Goal: Book appointment/travel/reservation

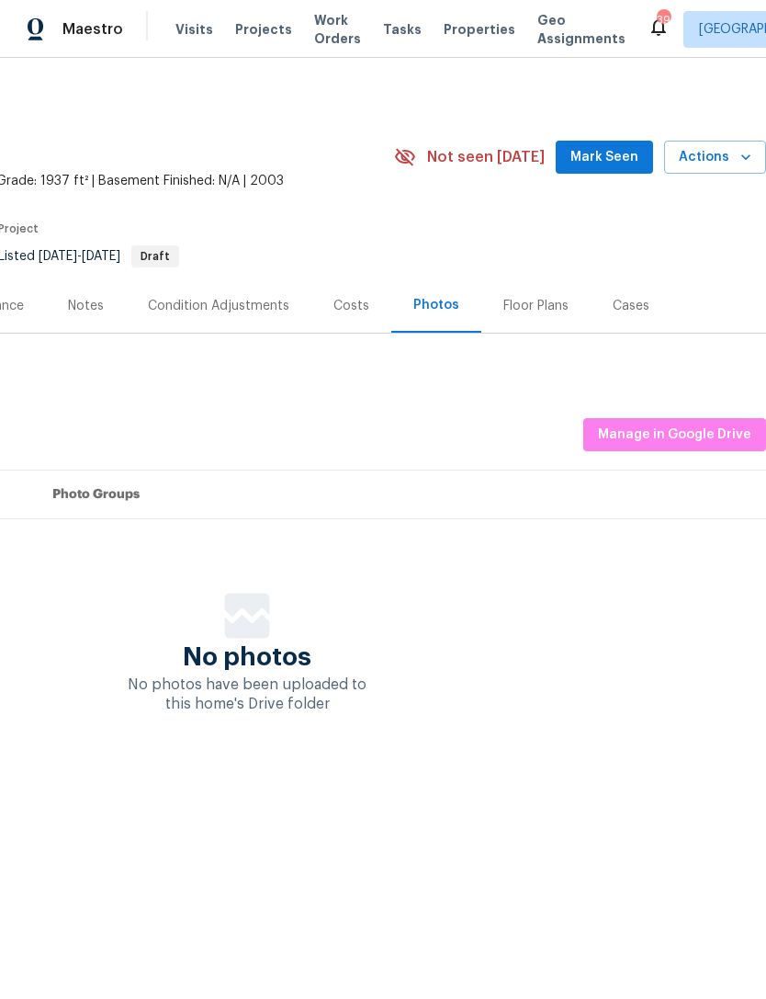
scroll to position [0, 272]
click at [708, 433] on span "Manage in Google Drive" at bounding box center [674, 435] width 153 height 23
click at [314, 42] on span "Work Orders" at bounding box center [337, 29] width 47 height 37
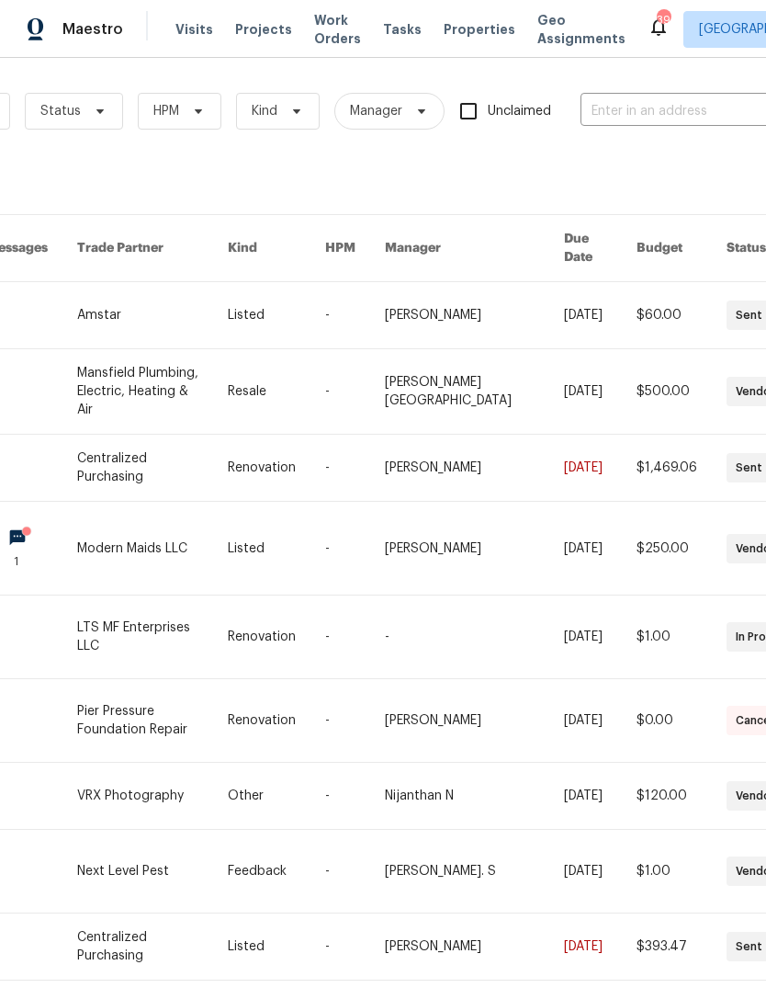
scroll to position [3, 198]
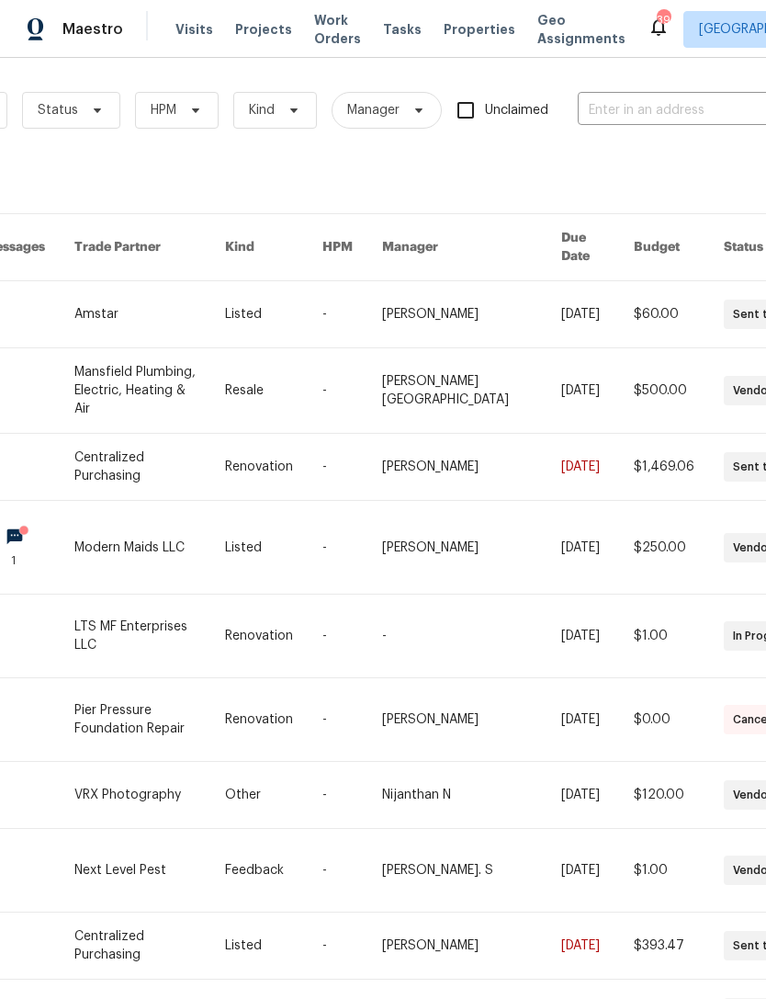
click at [693, 107] on input "text" at bounding box center [670, 110] width 184 height 28
type input "16409"
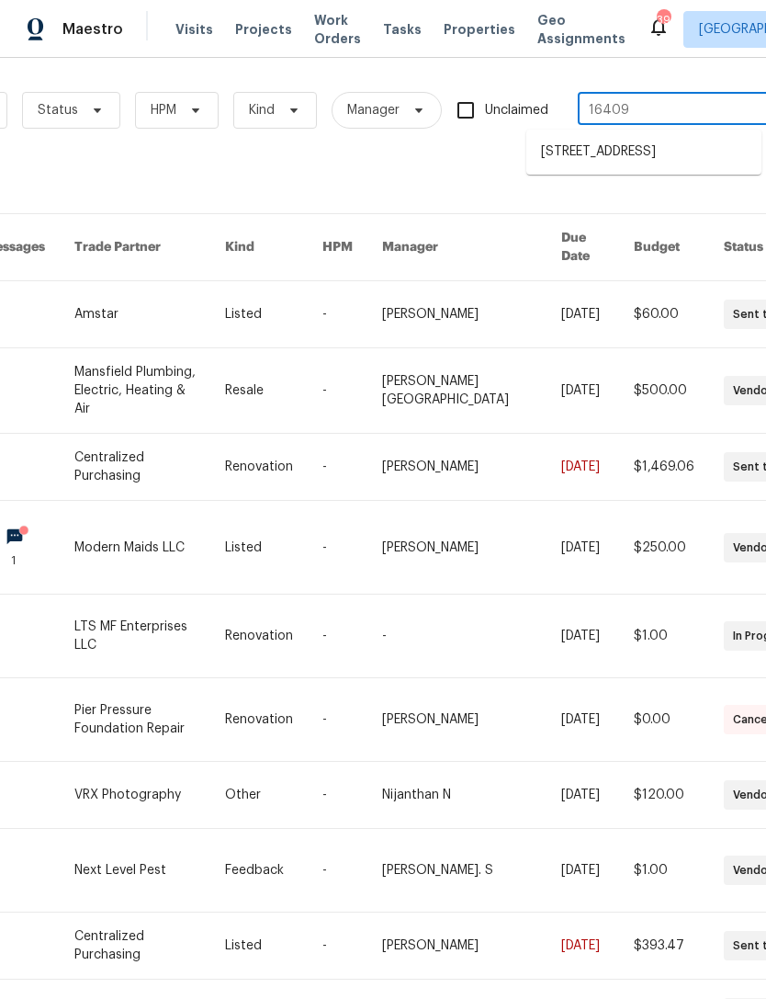
click at [700, 161] on li "[STREET_ADDRESS]" at bounding box center [644, 152] width 235 height 30
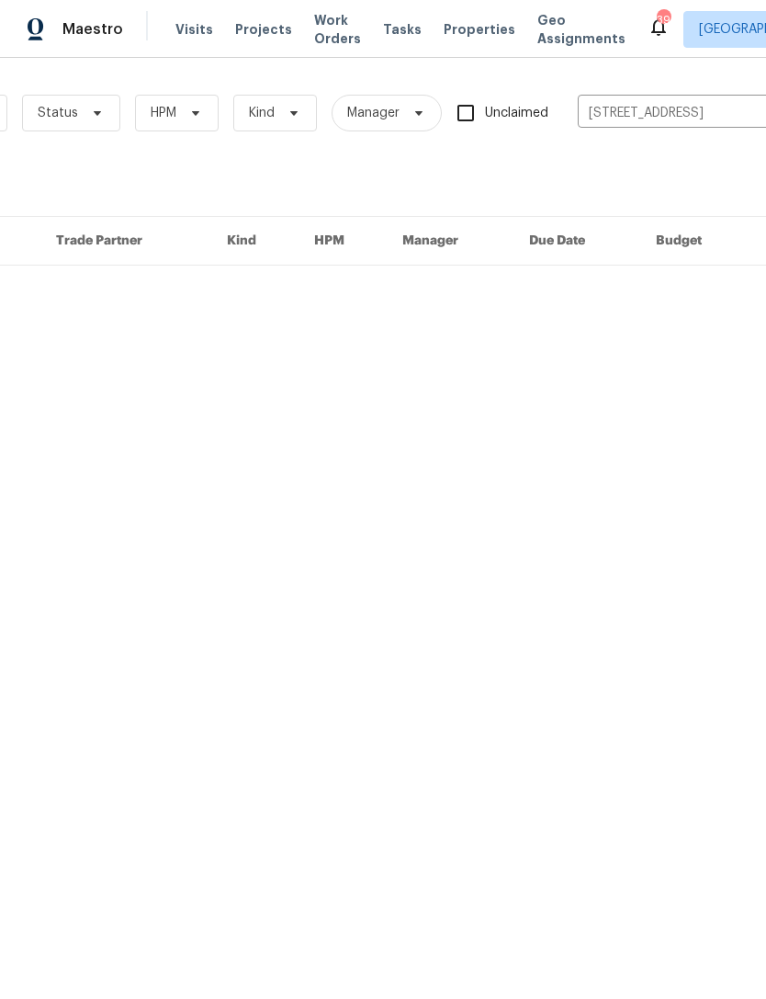
scroll to position [0, 198]
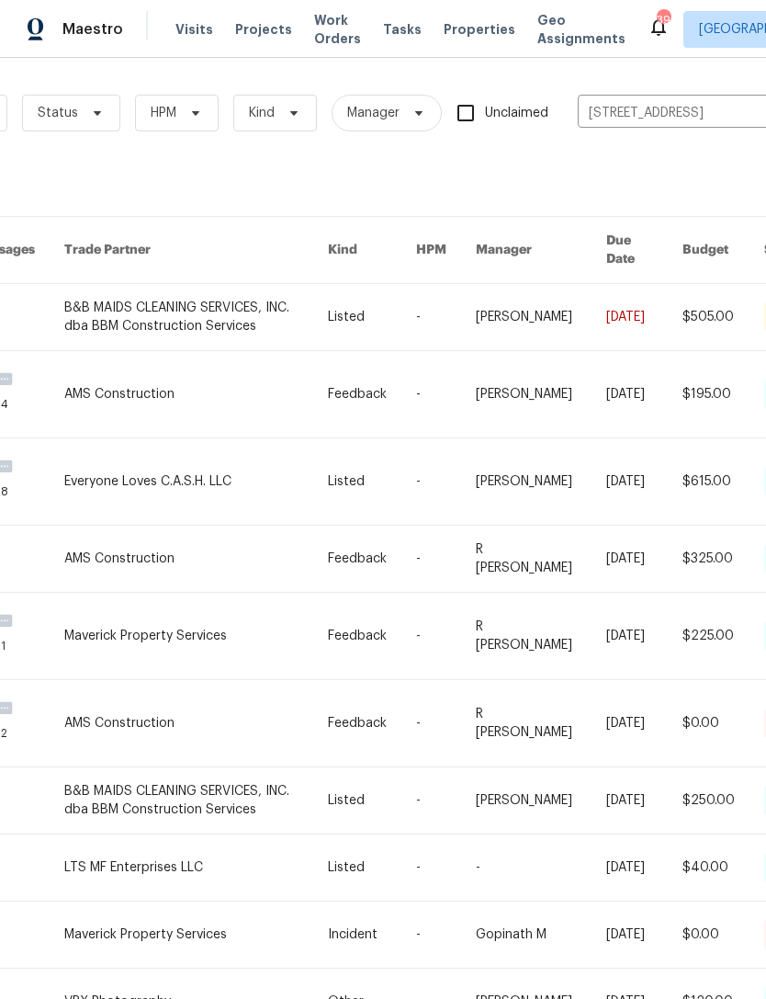
click at [244, 316] on link at bounding box center [196, 317] width 264 height 66
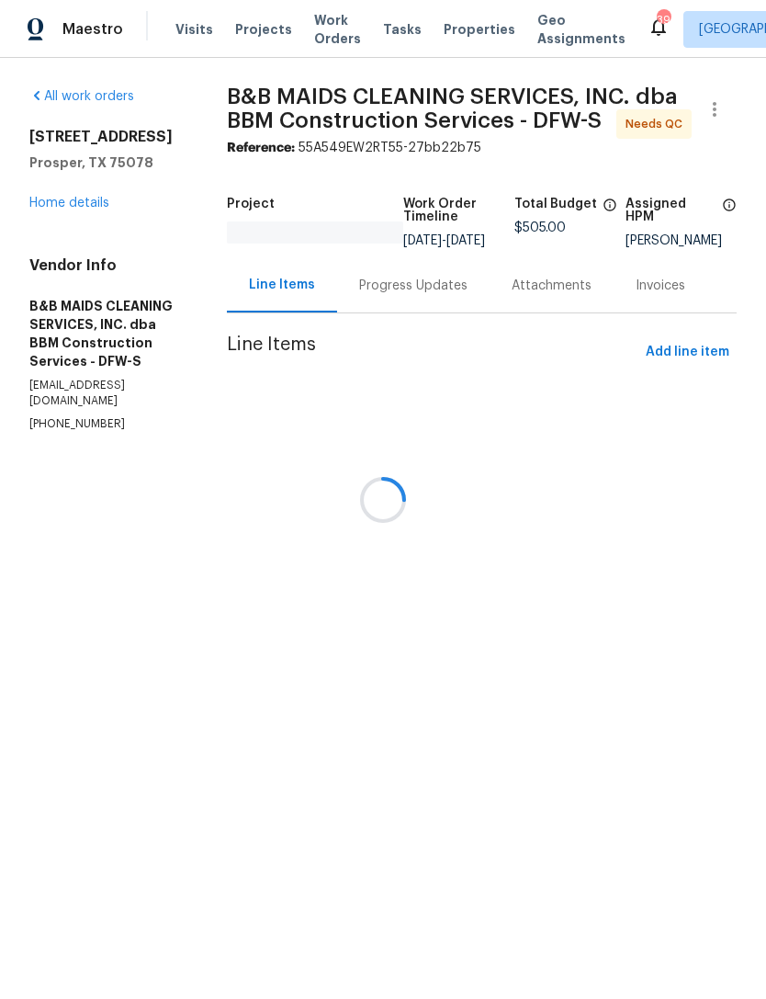
click at [109, 207] on div at bounding box center [383, 499] width 766 height 999
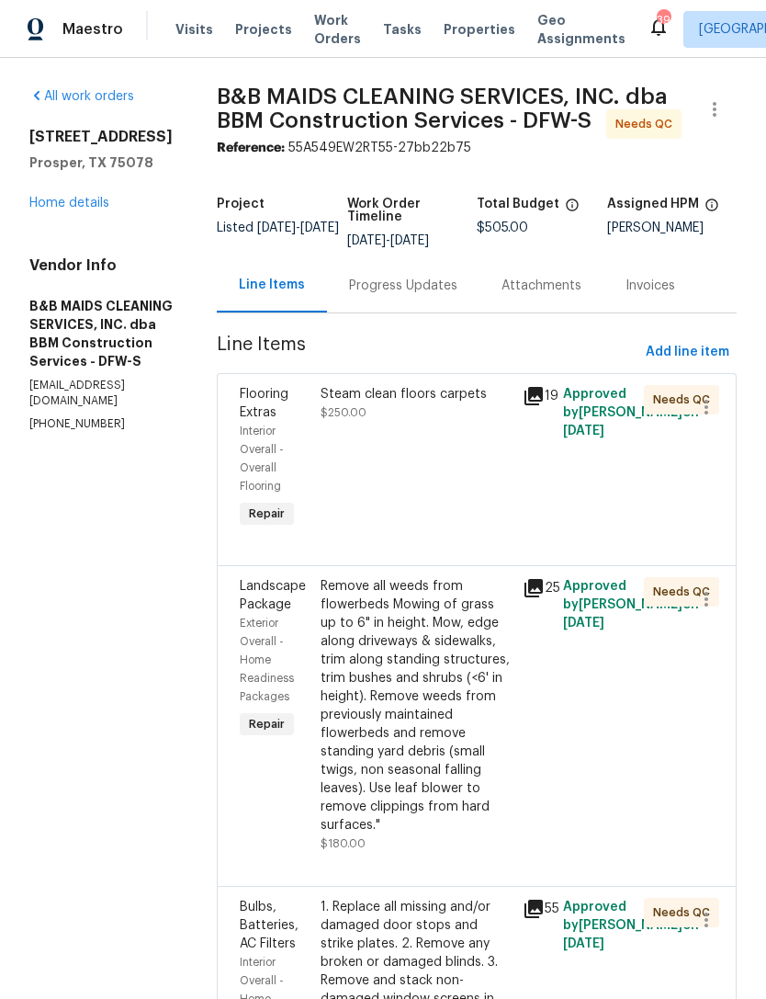
click at [85, 206] on link "Home details" at bounding box center [69, 203] width 80 height 13
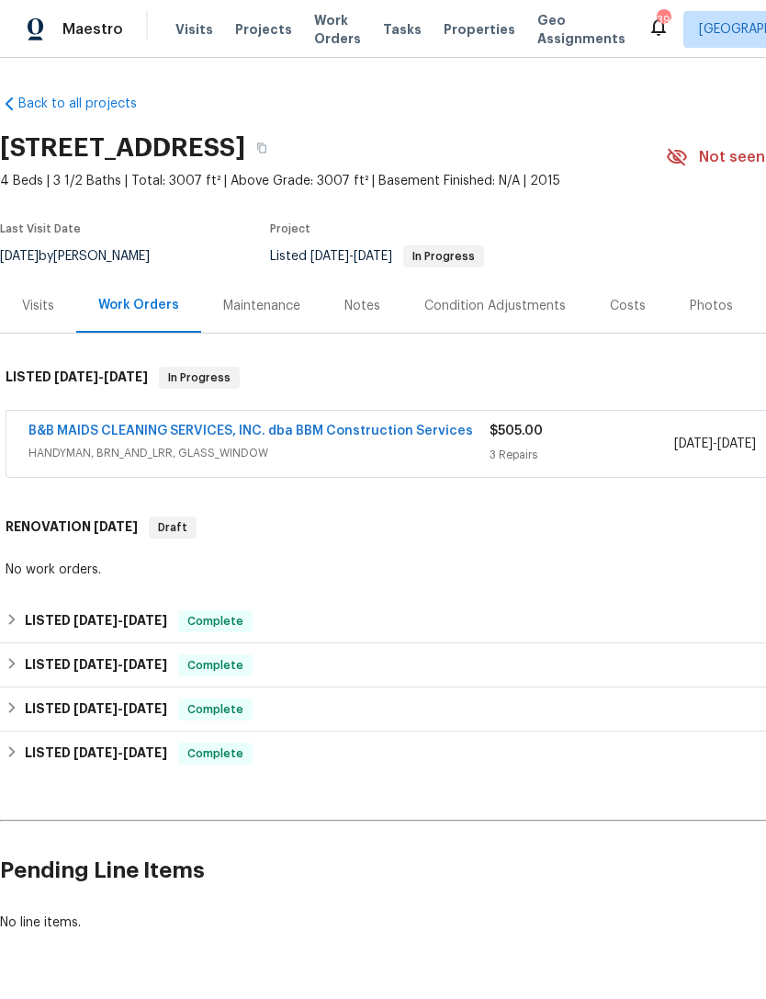
click at [690, 312] on div "Photos" at bounding box center [711, 306] width 43 height 18
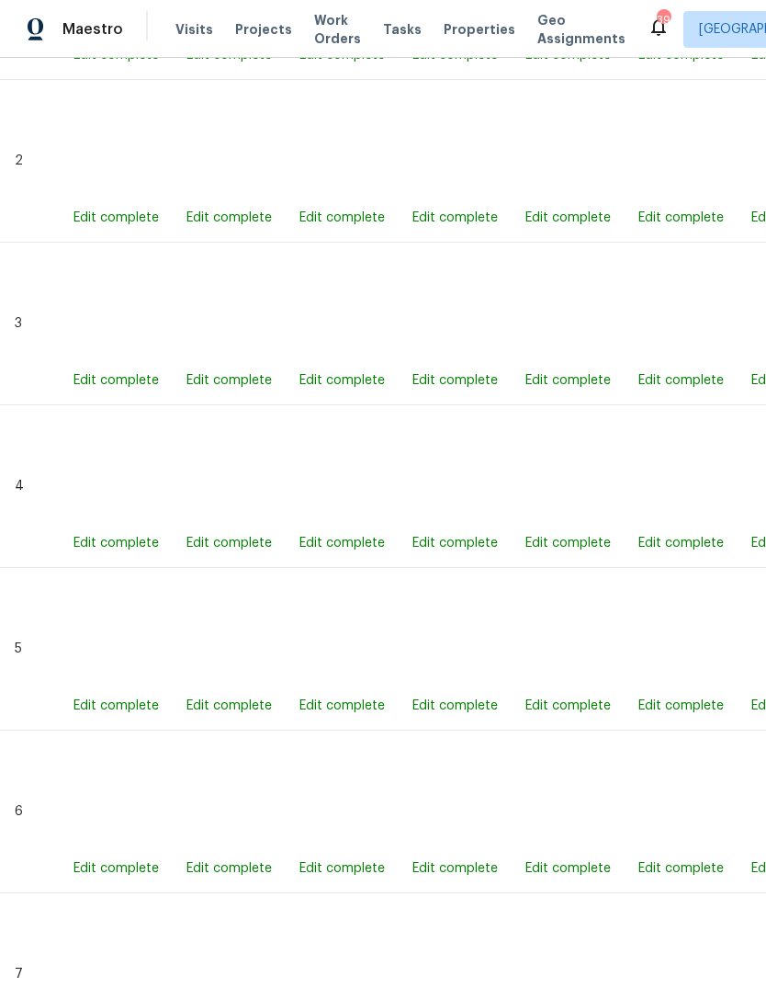
scroll to position [1230, 0]
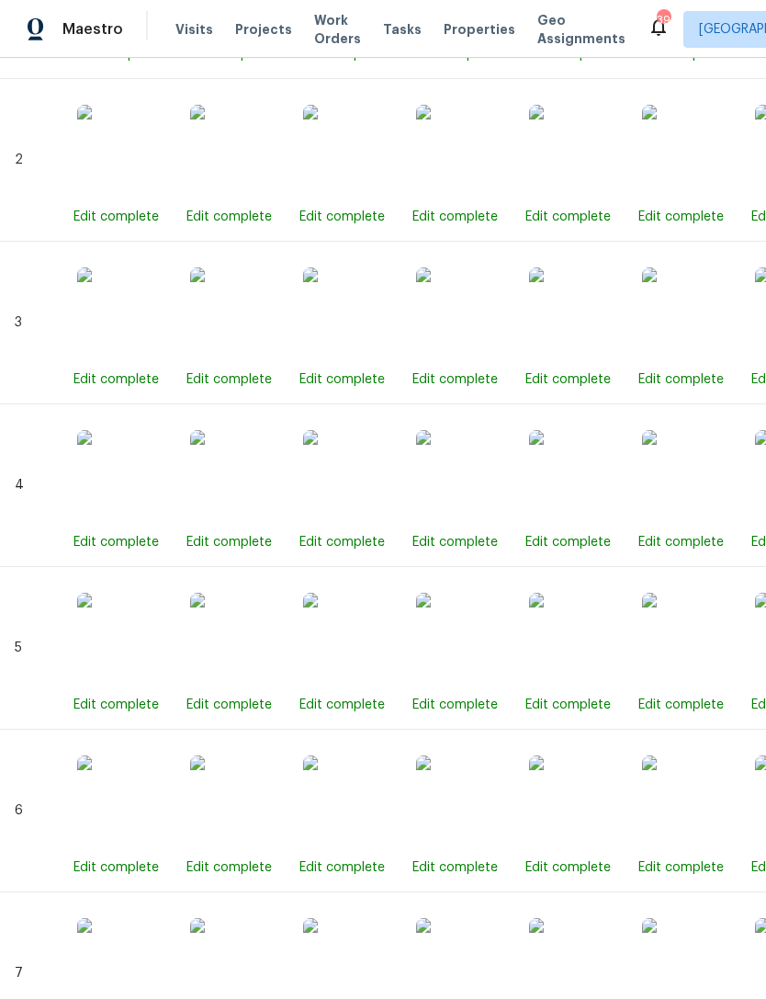
click at [314, 44] on span "Work Orders" at bounding box center [337, 29] width 47 height 37
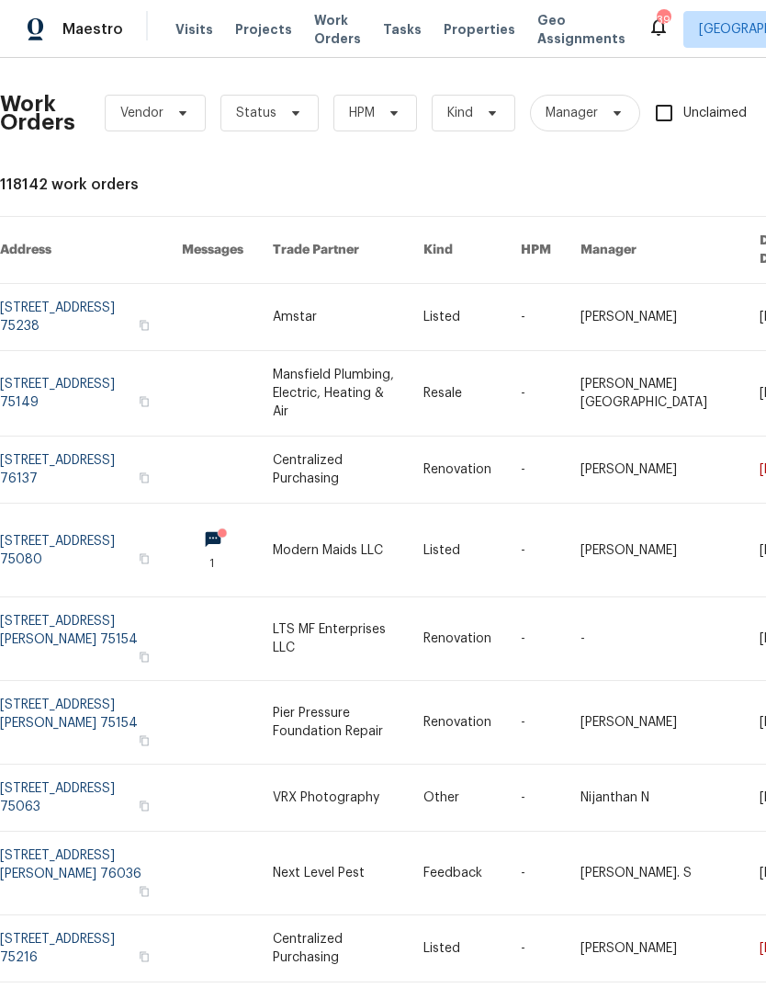
click at [200, 22] on span "Visits" at bounding box center [195, 29] width 38 height 18
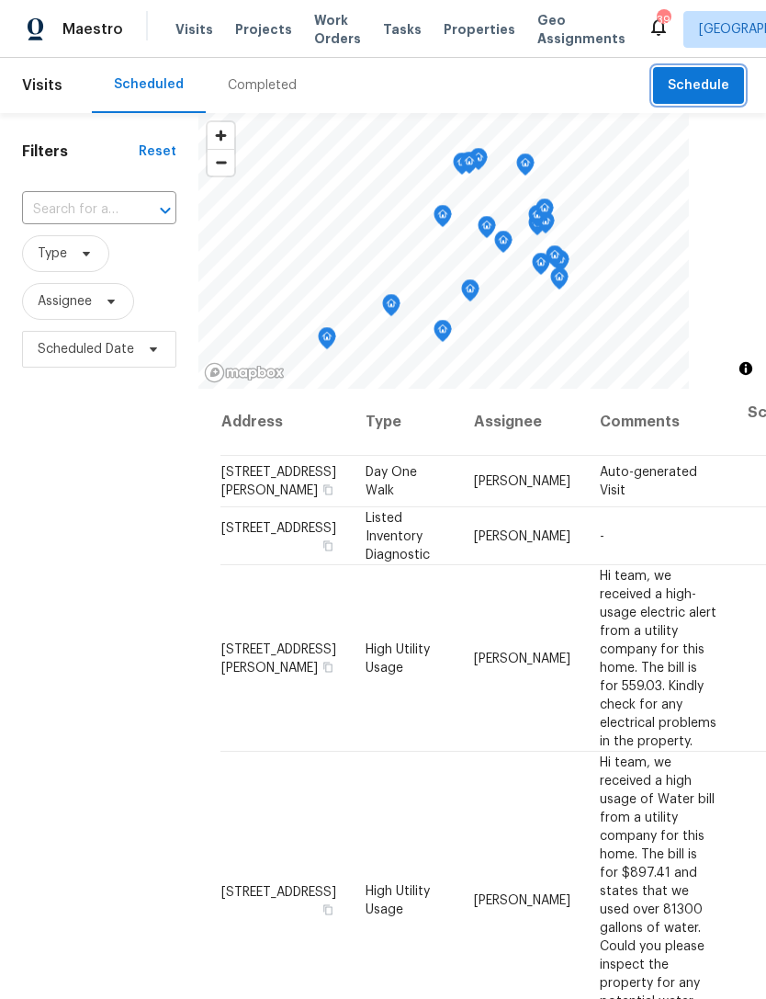
click at [697, 78] on span "Schedule" at bounding box center [699, 85] width 62 height 23
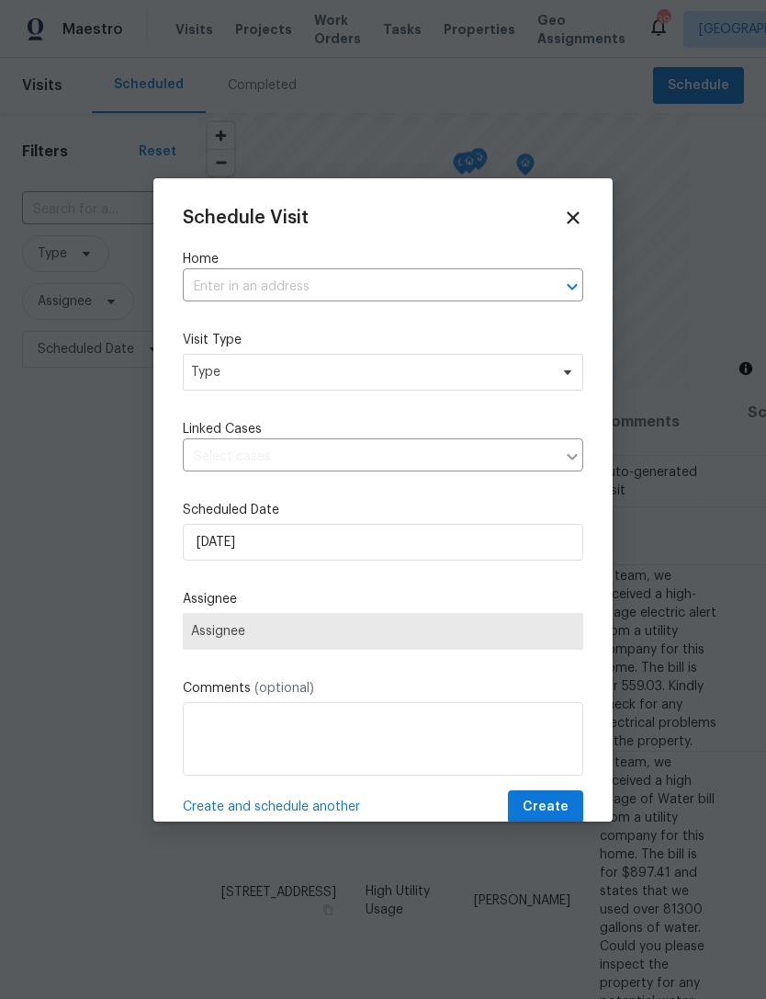
click at [435, 273] on input "text" at bounding box center [357, 287] width 349 height 28
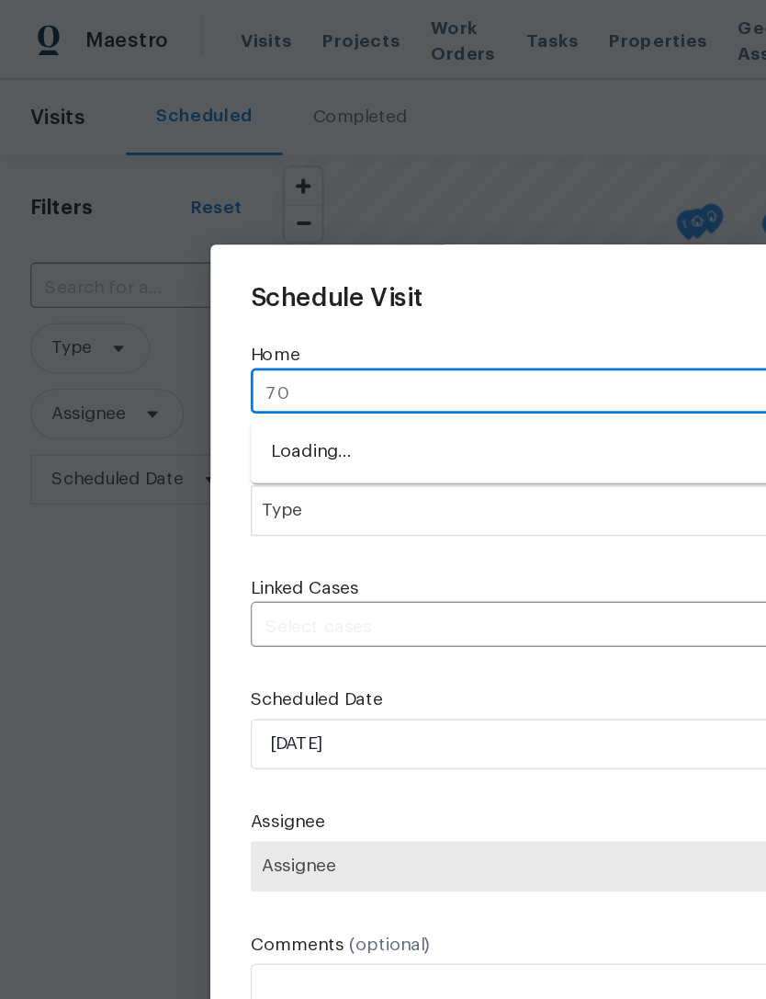
type input "7"
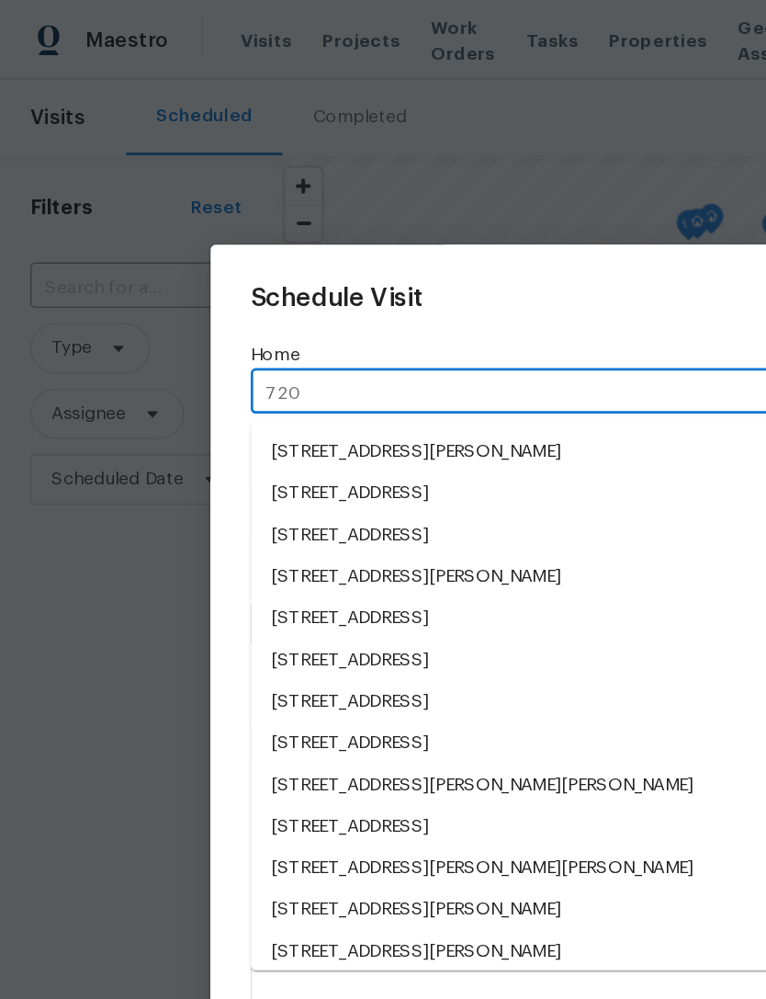
type input "720 l"
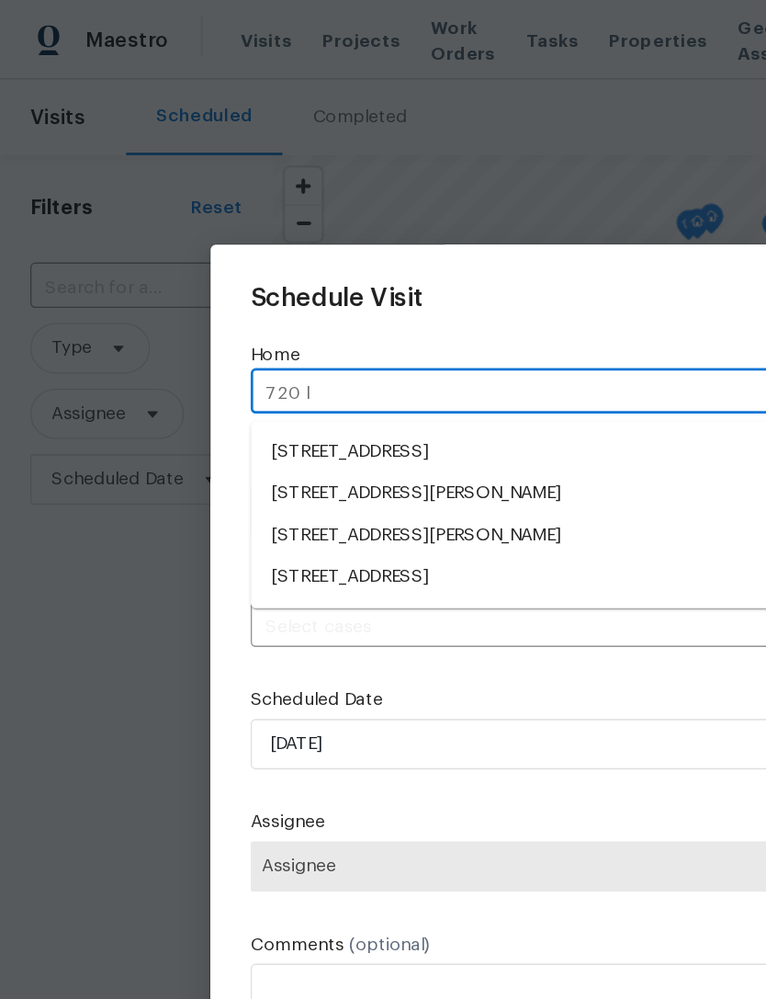
click at [323, 418] on li "[STREET_ADDRESS]" at bounding box center [383, 420] width 401 height 30
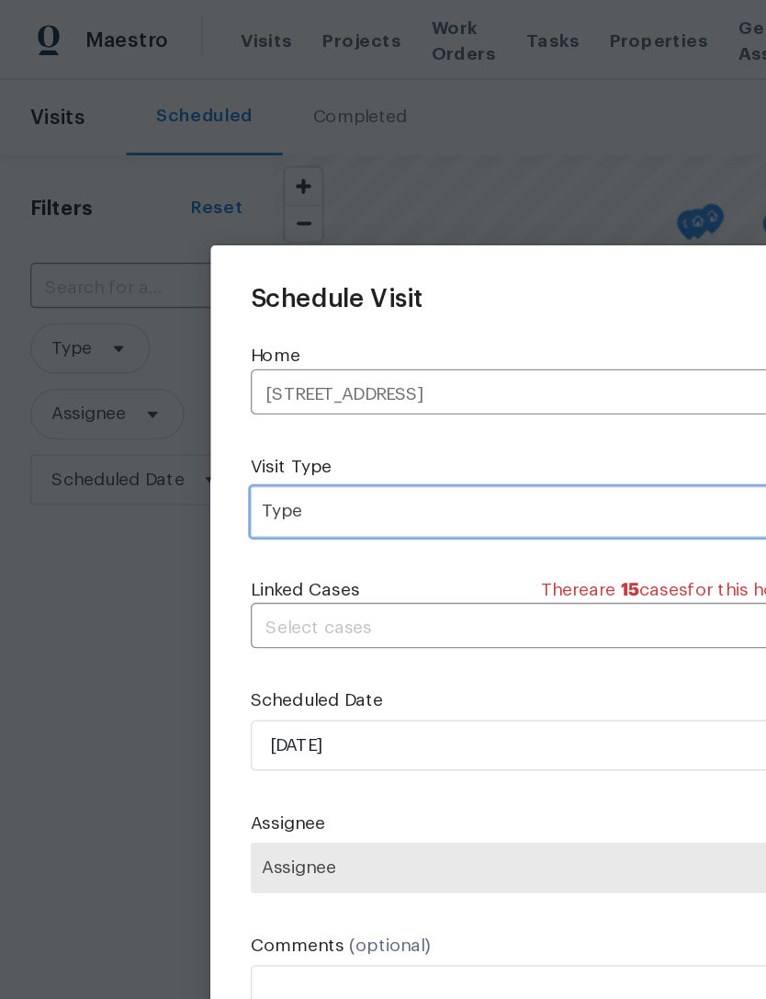
click at [287, 373] on span "Type" at bounding box center [369, 372] width 357 height 18
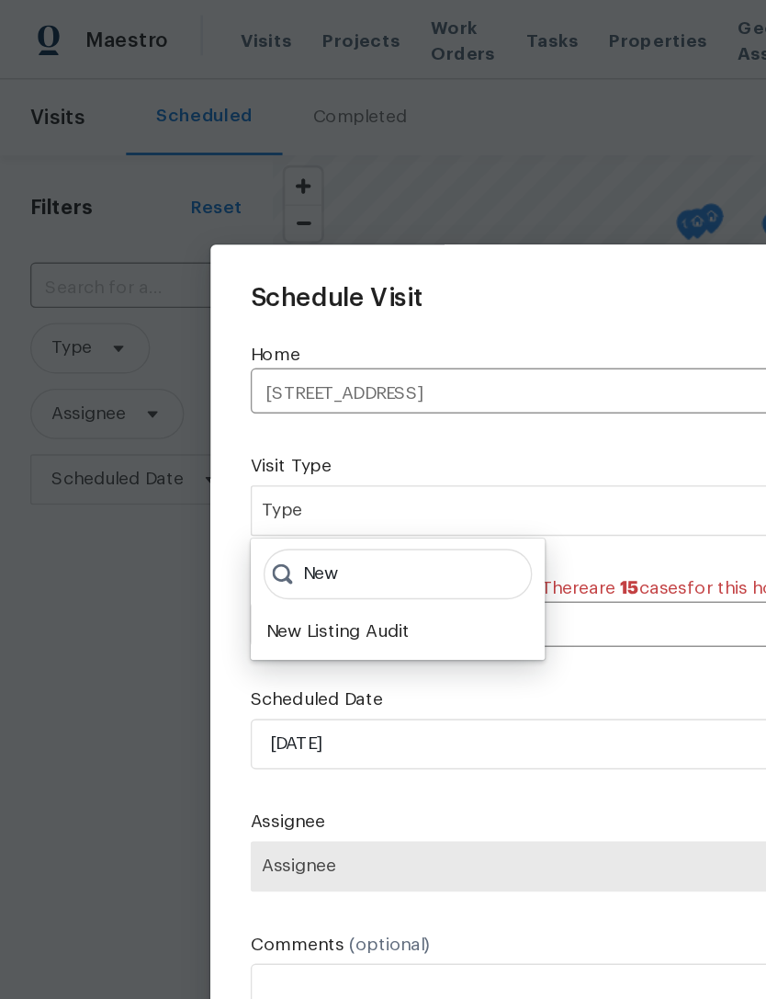
type input "New"
click at [270, 459] on div "New Listing Audit" at bounding box center [246, 460] width 105 height 18
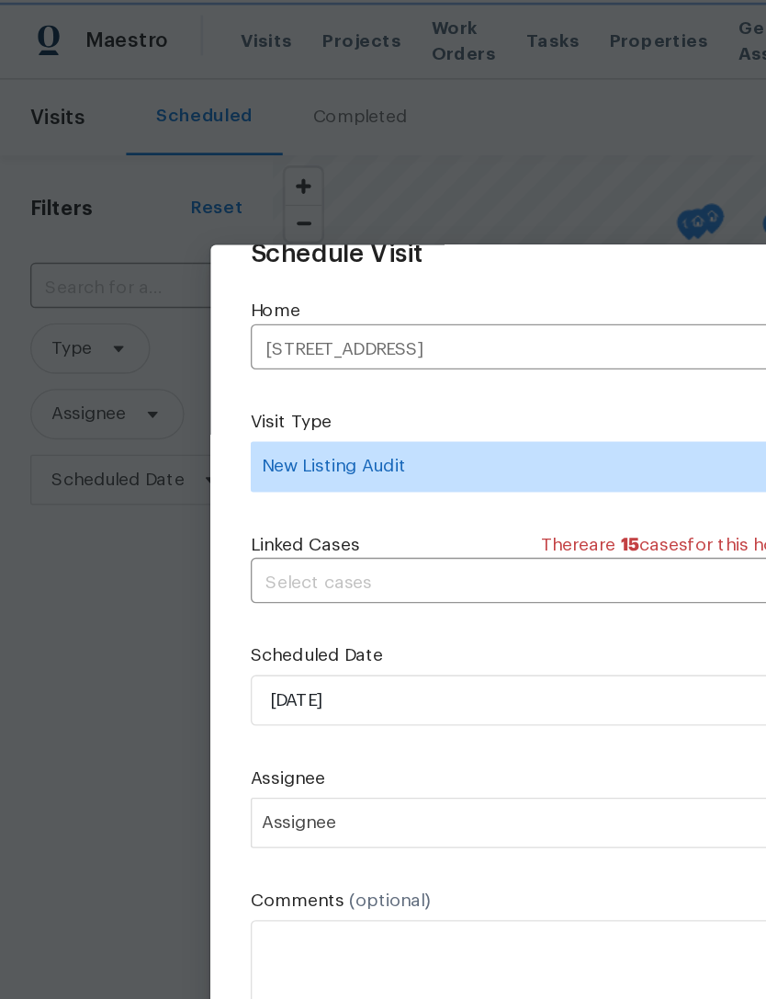
scroll to position [36, 0]
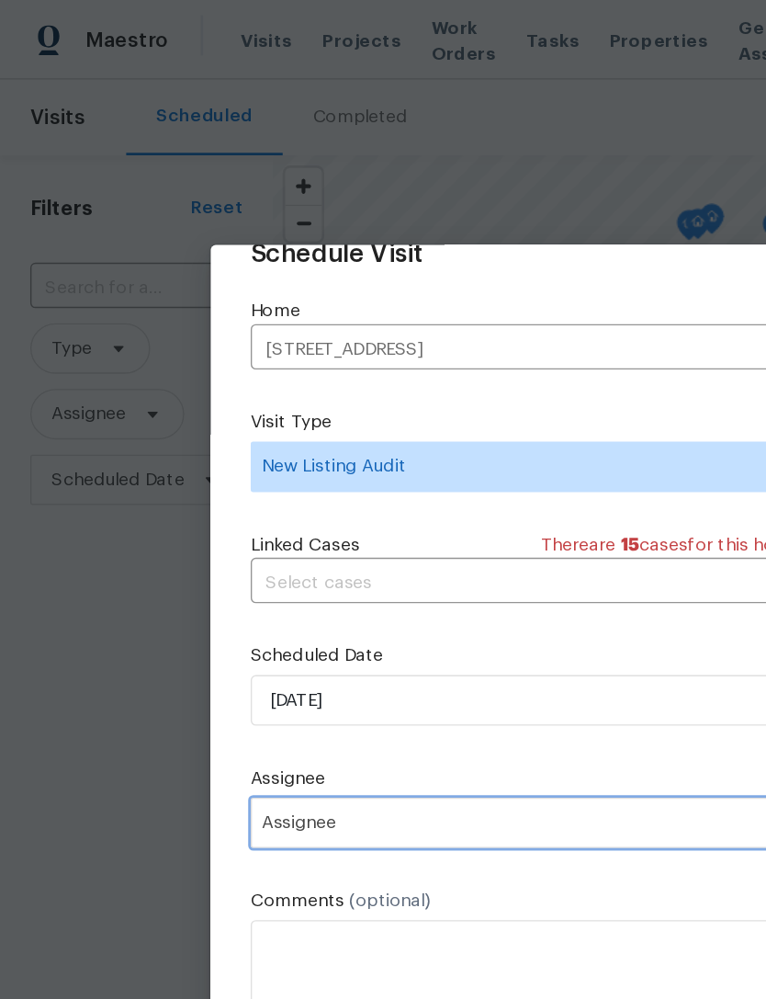
click at [323, 605] on span "Assignee" at bounding box center [371, 599] width 360 height 15
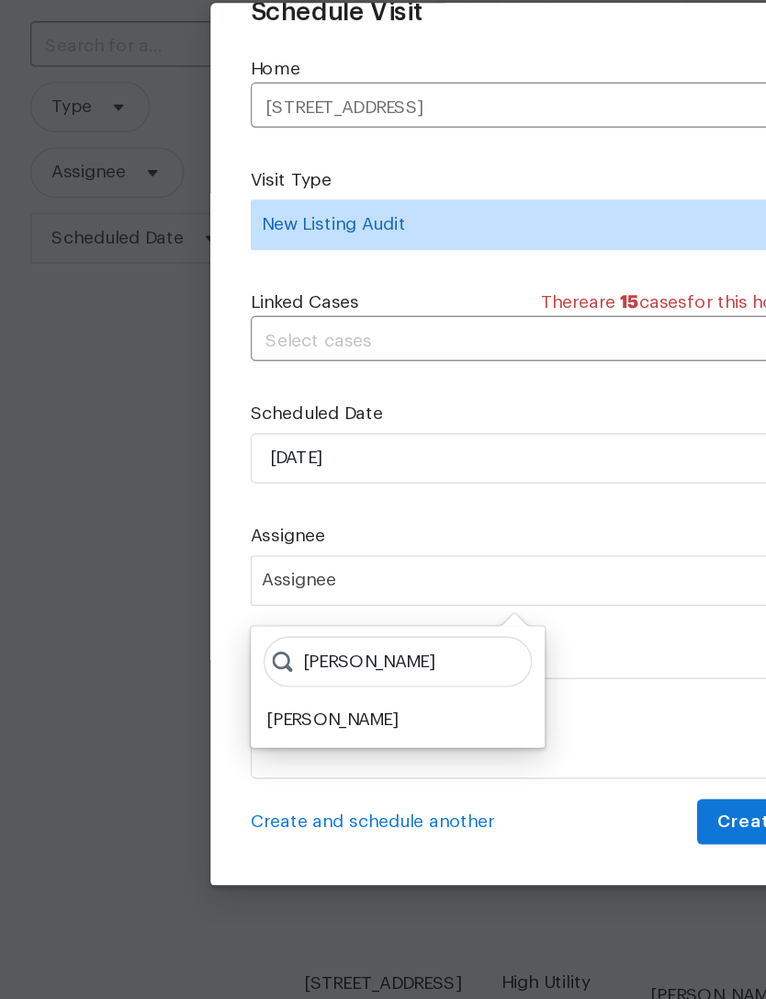
type input "[PERSON_NAME]"
click at [266, 691] on div "[PERSON_NAME]" at bounding box center [242, 700] width 96 height 18
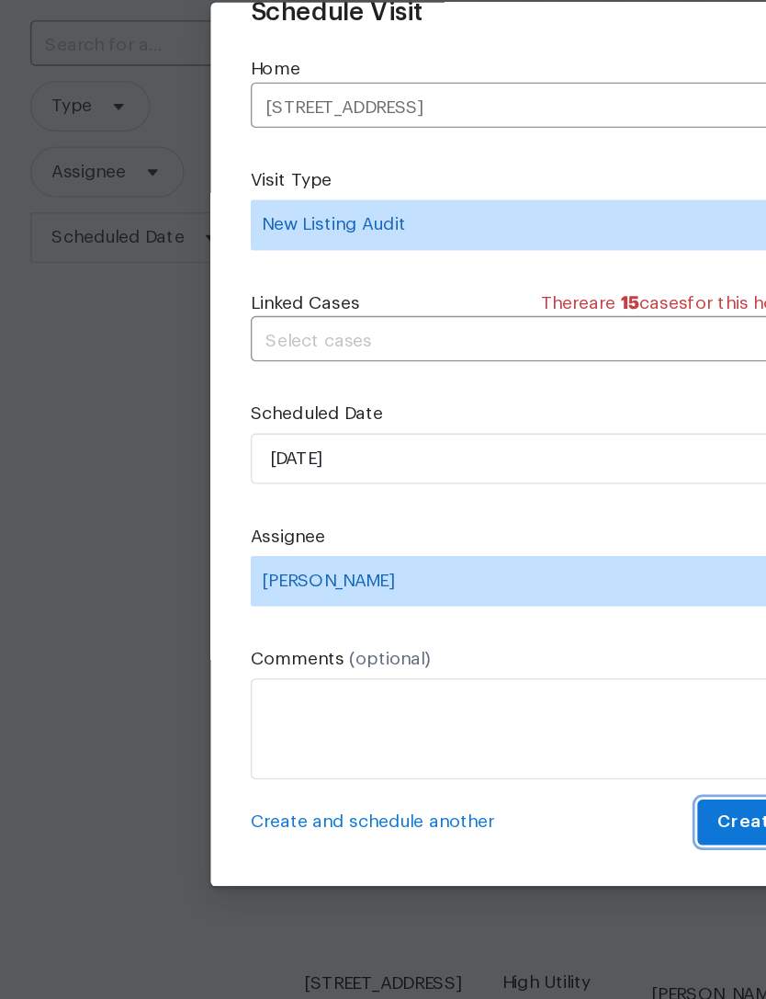
click at [540, 764] on span "Create" at bounding box center [546, 775] width 46 height 23
